Goal: Check status

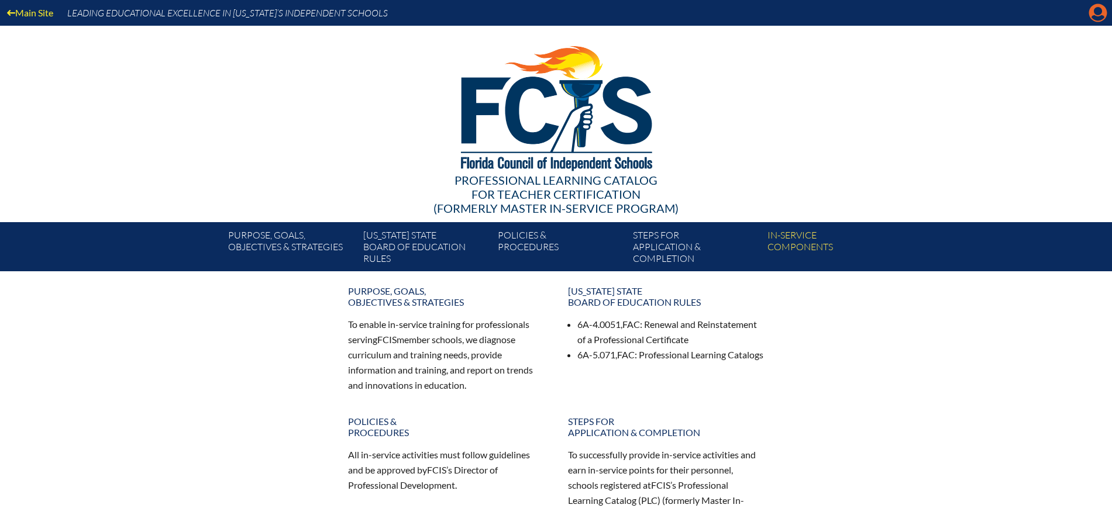
click at [1100, 15] on icon at bounding box center [1098, 13] width 18 height 18
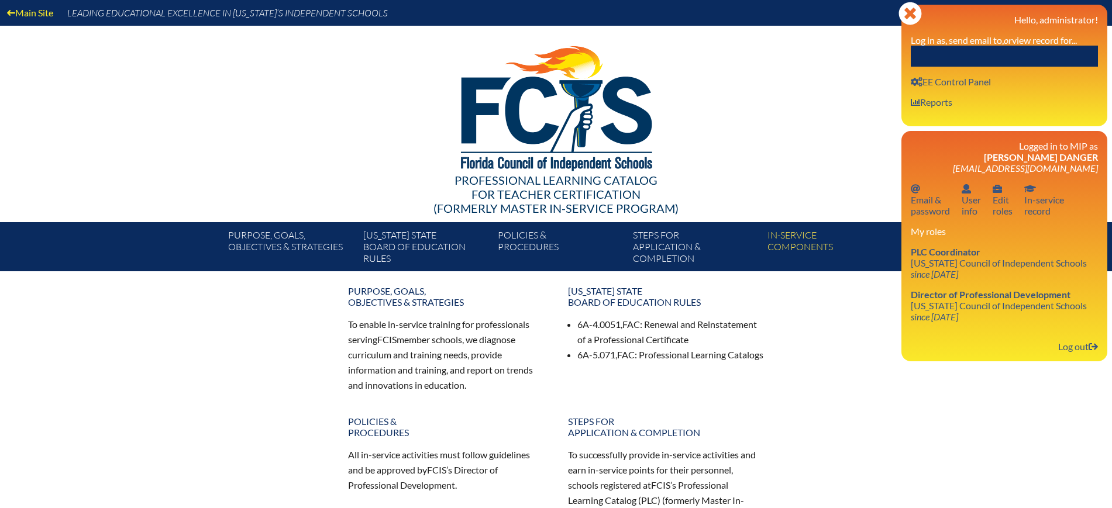
click at [1076, 53] on input "text" at bounding box center [1004, 56] width 187 height 21
paste input "Anne Browdy"
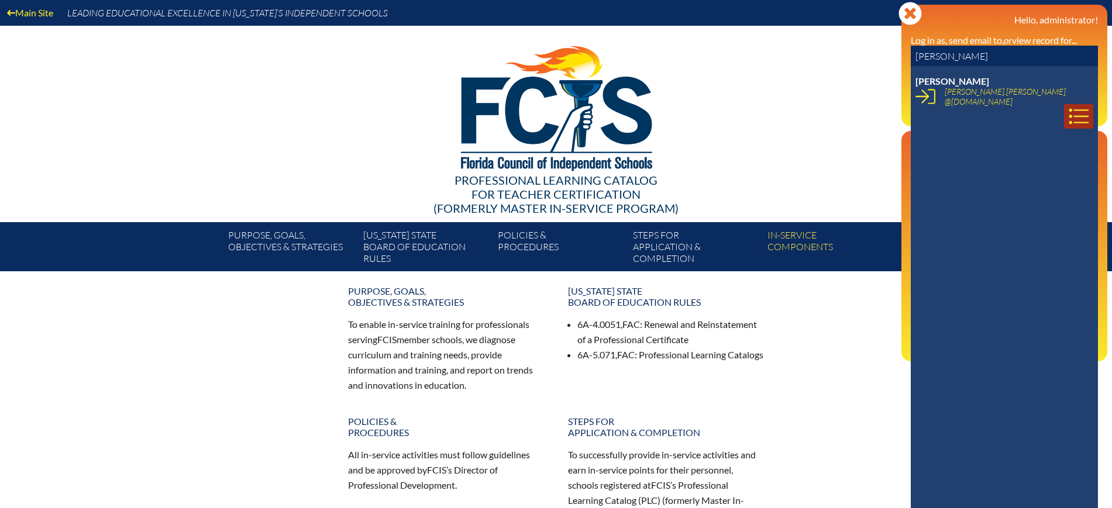
type input "Anne Browdy"
click at [1069, 106] on icon at bounding box center [1079, 116] width 20 height 20
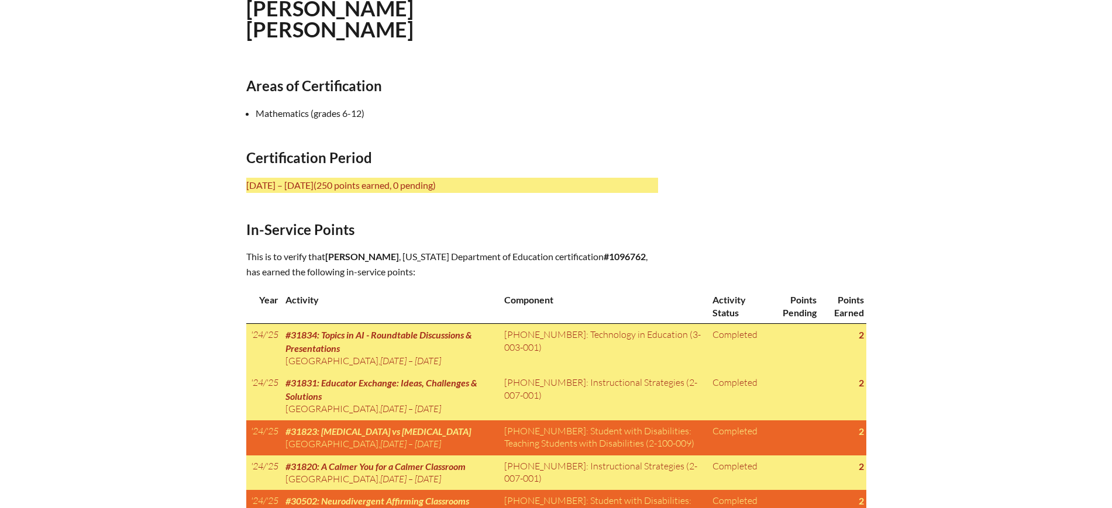
scroll to position [366, 0]
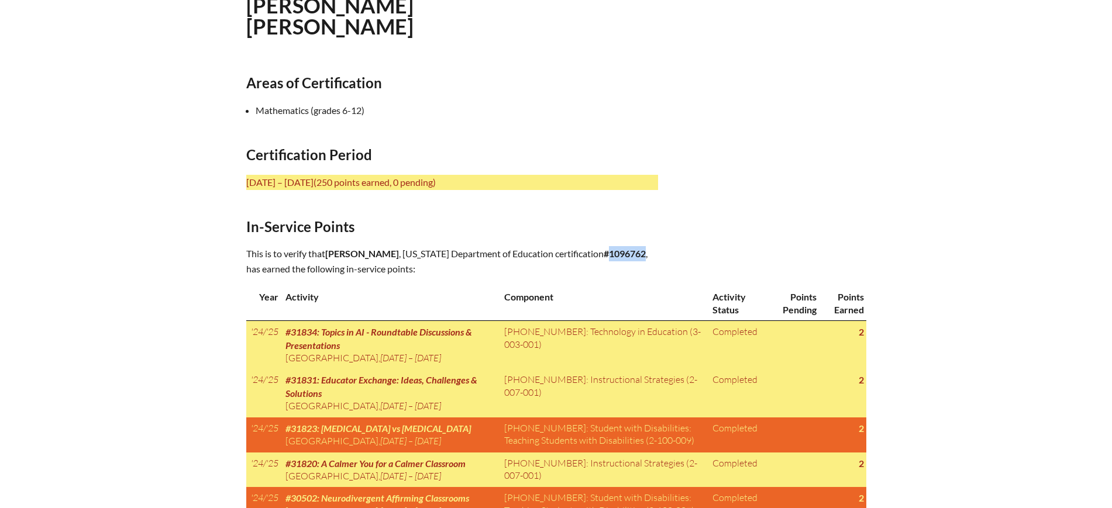
drag, startPoint x: 631, startPoint y: 248, endPoint x: 595, endPoint y: 255, distance: 35.8
click at [604, 255] on b "#1096762" at bounding box center [625, 253] width 42 height 11
copy b "1096762"
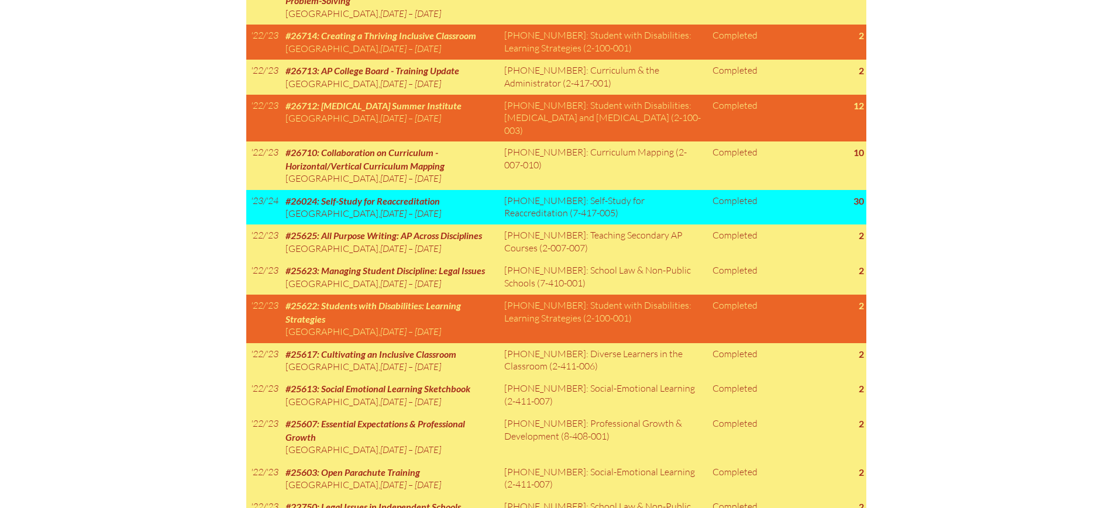
scroll to position [2047, 0]
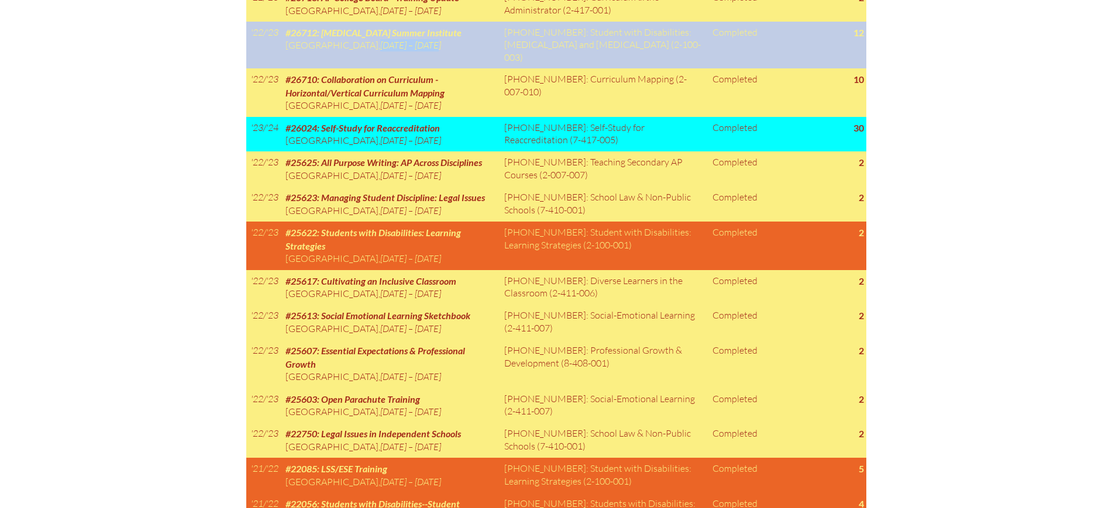
drag, startPoint x: 425, startPoint y: 217, endPoint x: 375, endPoint y: 221, distance: 49.8
click at [380, 51] on span "[DATE] – [DATE]" at bounding box center [410, 45] width 61 height 12
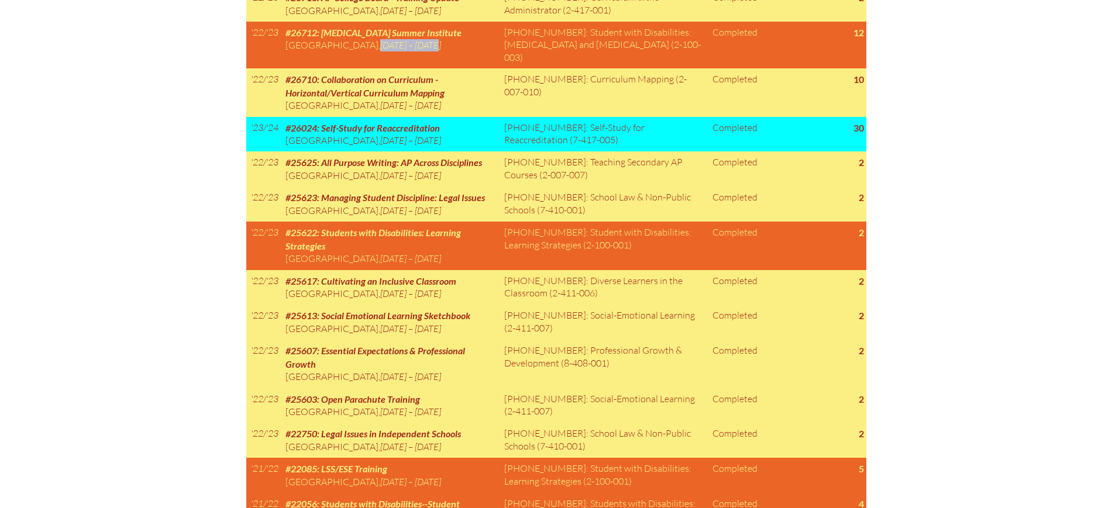
copy span "[DATE]"
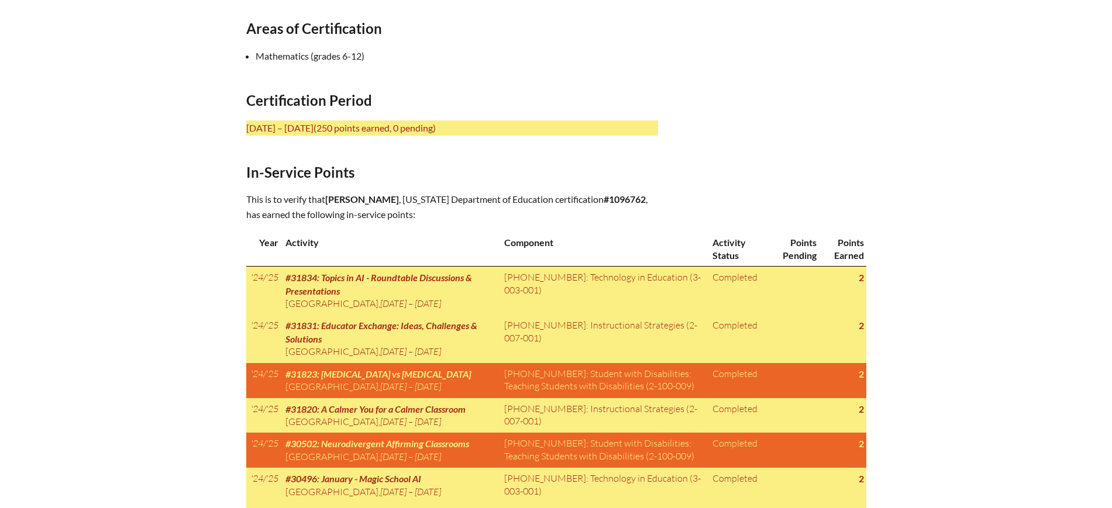
scroll to position [366, 0]
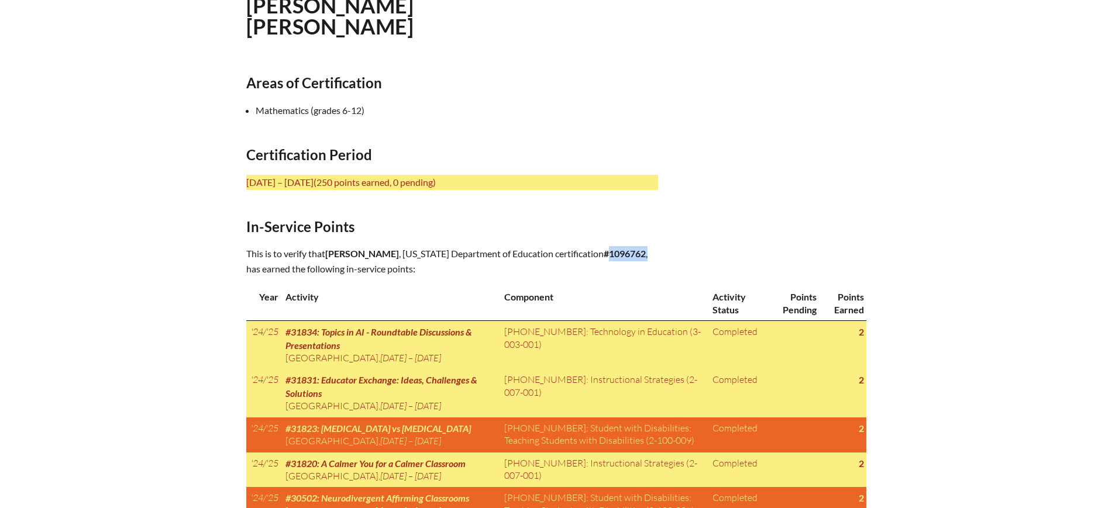
drag, startPoint x: 634, startPoint y: 252, endPoint x: 593, endPoint y: 250, distance: 41.6
click at [593, 250] on p "This is to verify that [PERSON_NAME] , [US_STATE] Department of Education certi…" at bounding box center [452, 261] width 412 height 30
copy p "1096762 ,"
